Goal: Information Seeking & Learning: Learn about a topic

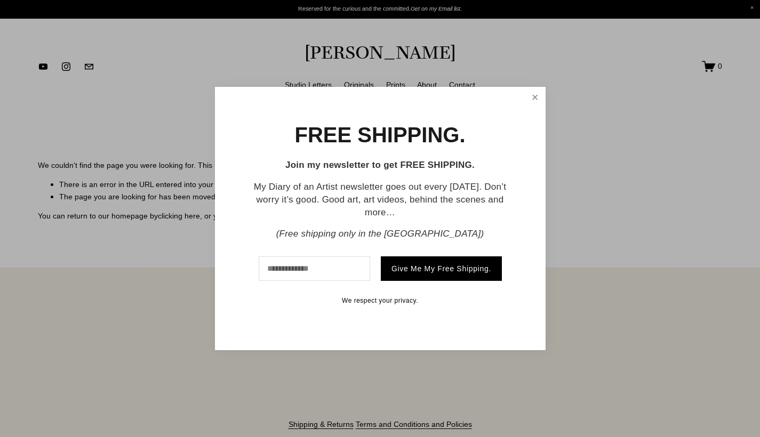
click at [536, 91] on link "Close" at bounding box center [534, 98] width 17 height 18
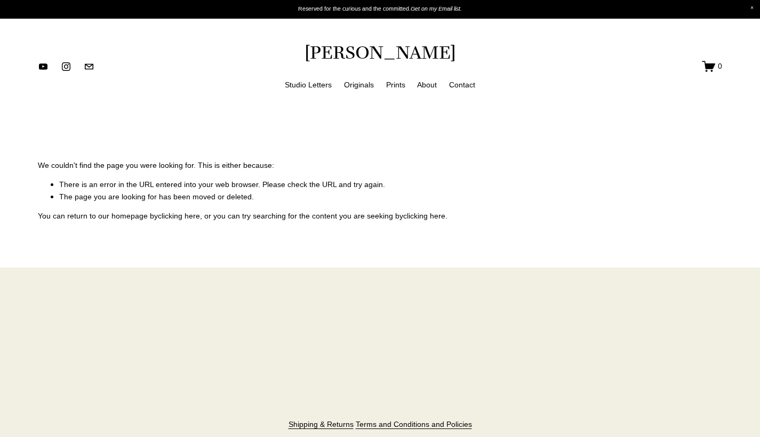
click at [297, 85] on link "Studio Letters" at bounding box center [308, 84] width 47 height 13
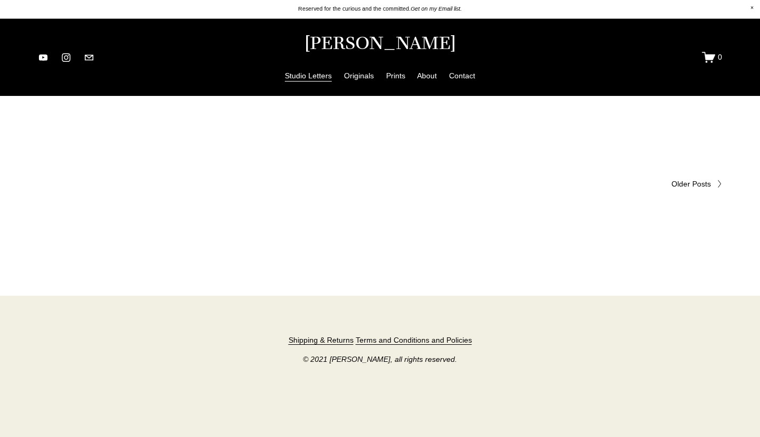
scroll to position [3620, 0]
click at [693, 181] on span "Older Posts" at bounding box center [691, 185] width 39 height 12
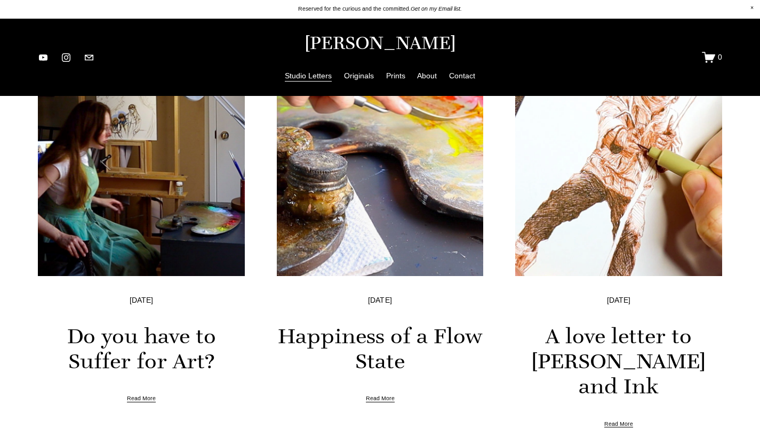
scroll to position [370, 0]
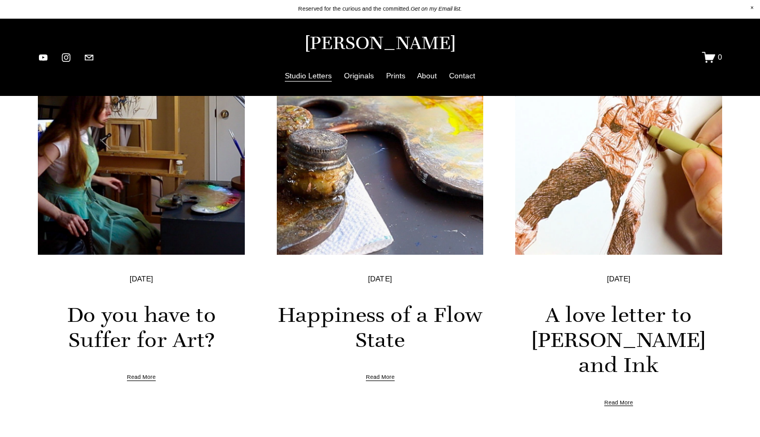
click at [389, 311] on link "Happiness of a Flow State" at bounding box center [380, 327] width 205 height 52
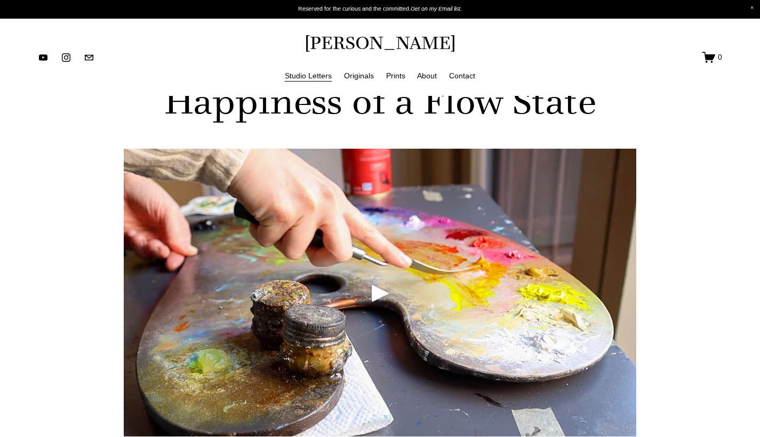
scroll to position [91, 0]
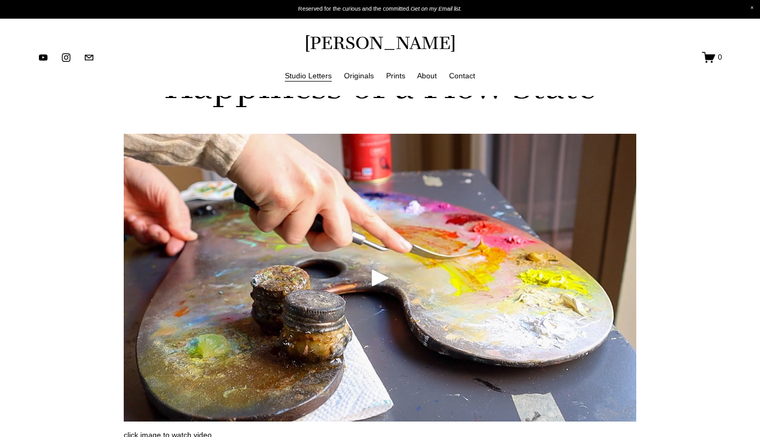
click at [377, 277] on div "Play" at bounding box center [380, 278] width 26 height 26
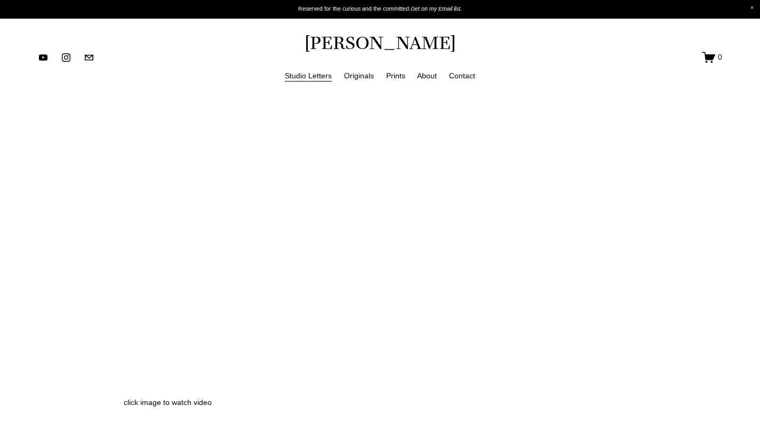
scroll to position [123, 0]
